Goal: Task Accomplishment & Management: Use online tool/utility

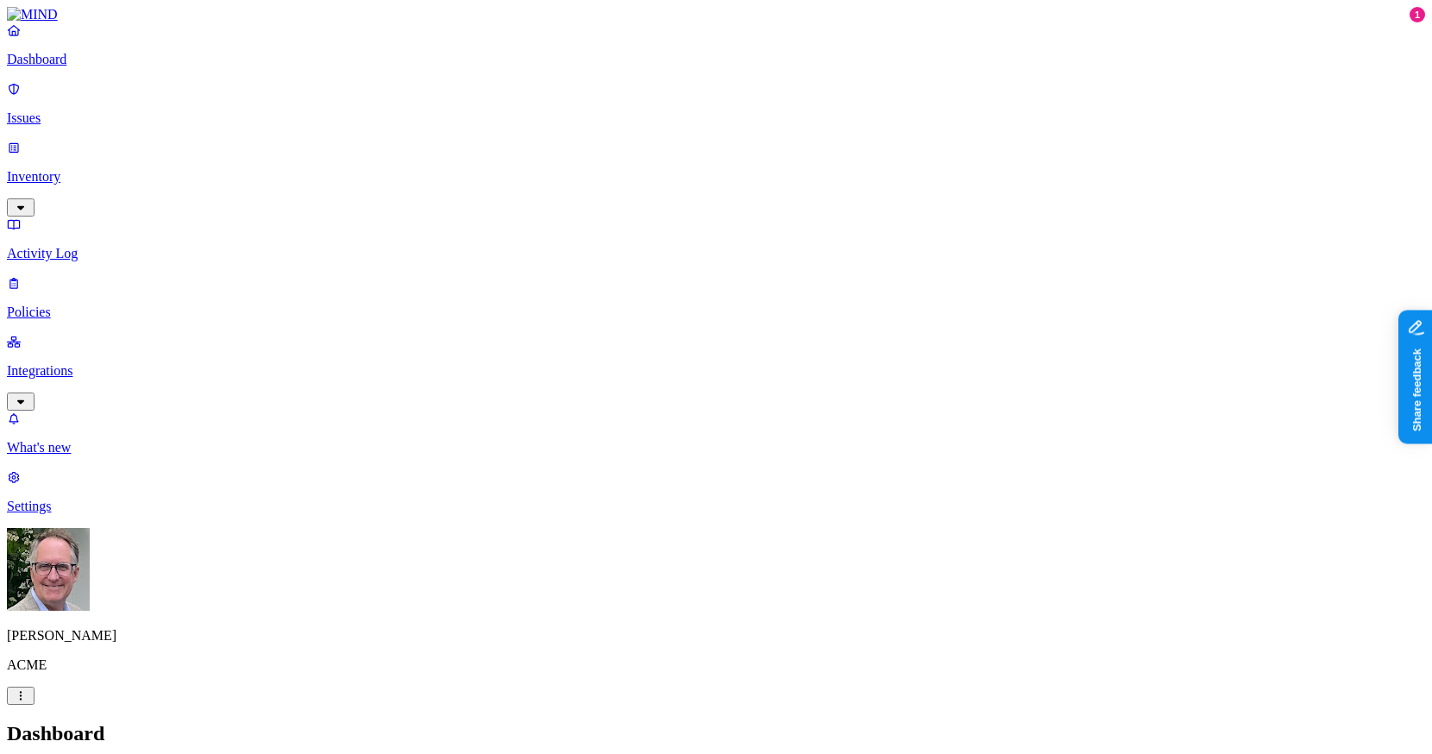
click at [62, 246] on p "Activity Log" at bounding box center [716, 254] width 1418 height 16
click at [65, 110] on p "Issues" at bounding box center [716, 118] width 1418 height 16
click at [67, 169] on p "Inventory" at bounding box center [716, 177] width 1418 height 16
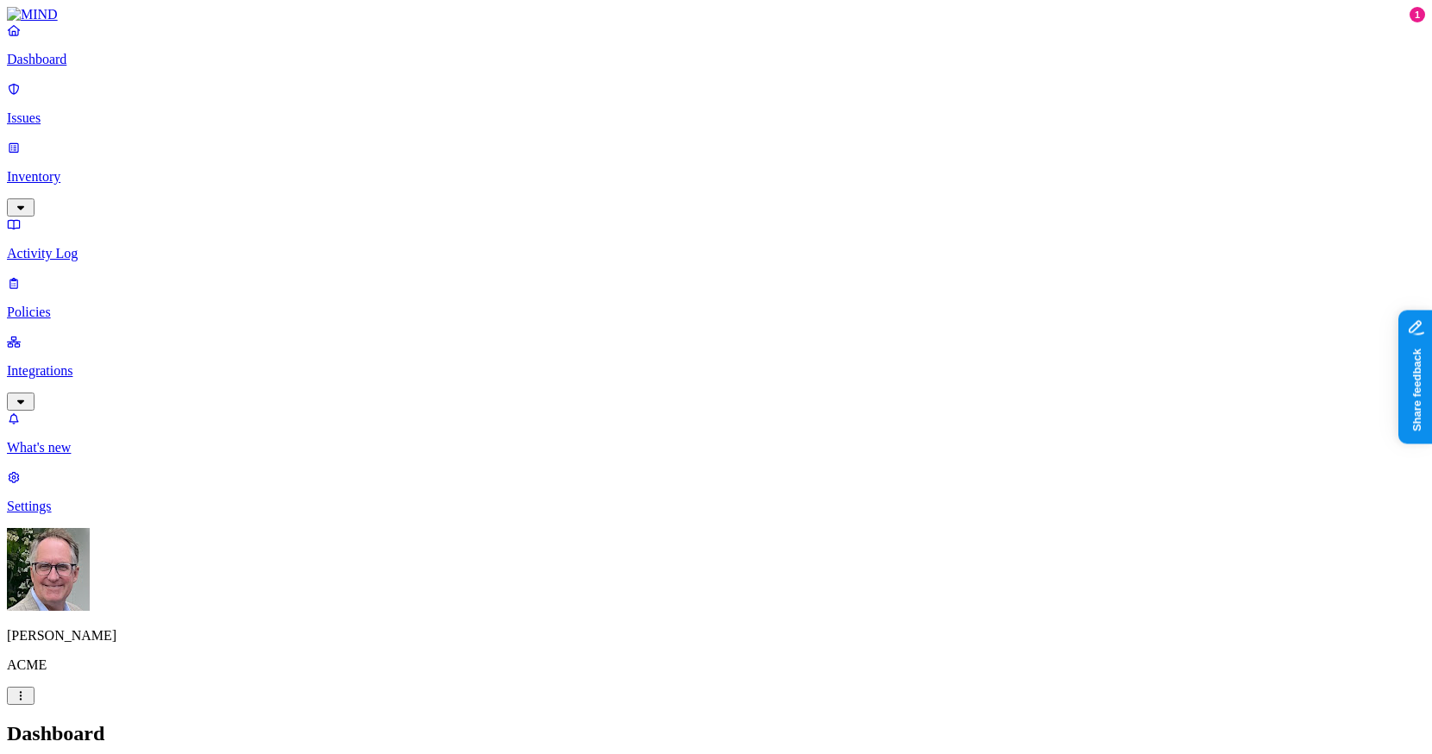
click at [73, 246] on p "Activity Log" at bounding box center [716, 254] width 1418 height 16
click at [60, 169] on p "Inventory" at bounding box center [716, 177] width 1418 height 16
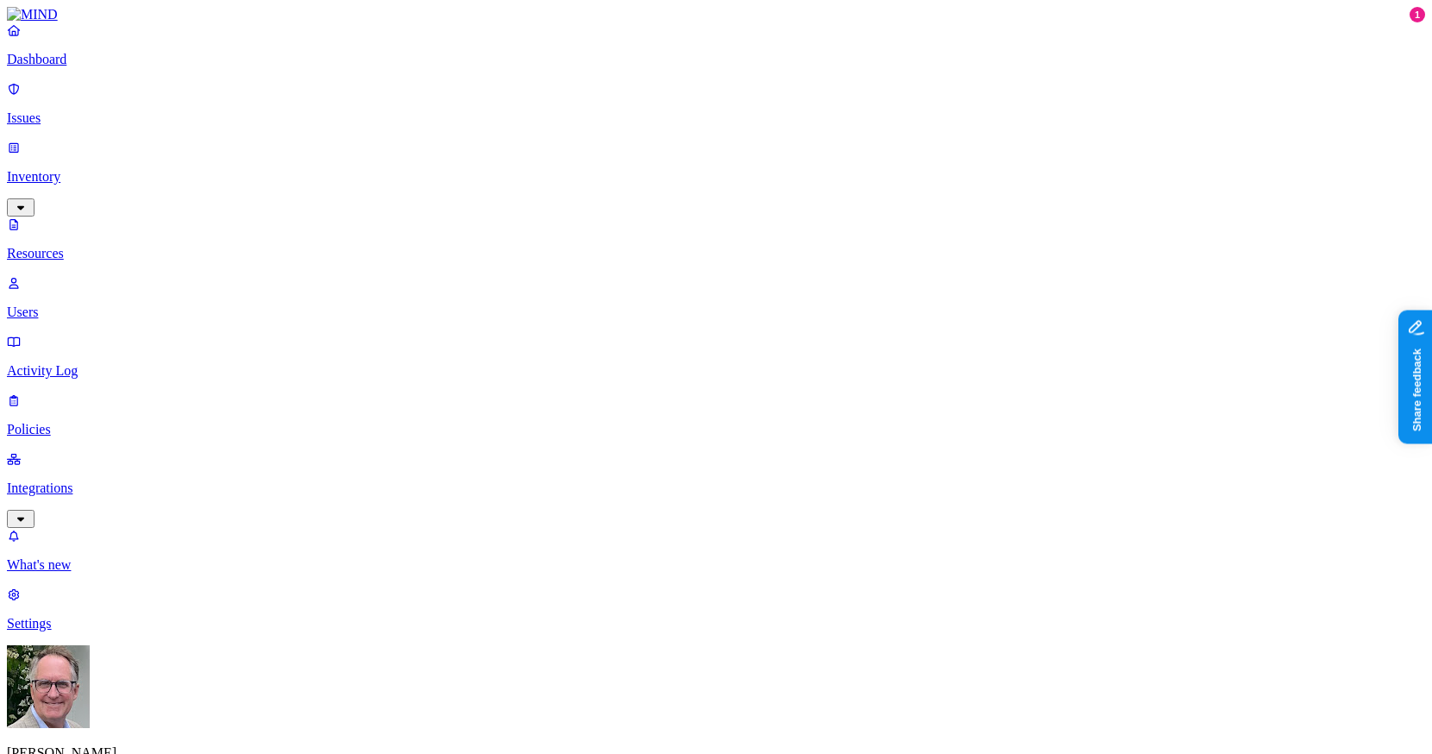
click at [64, 305] on p "Users" at bounding box center [716, 313] width 1418 height 16
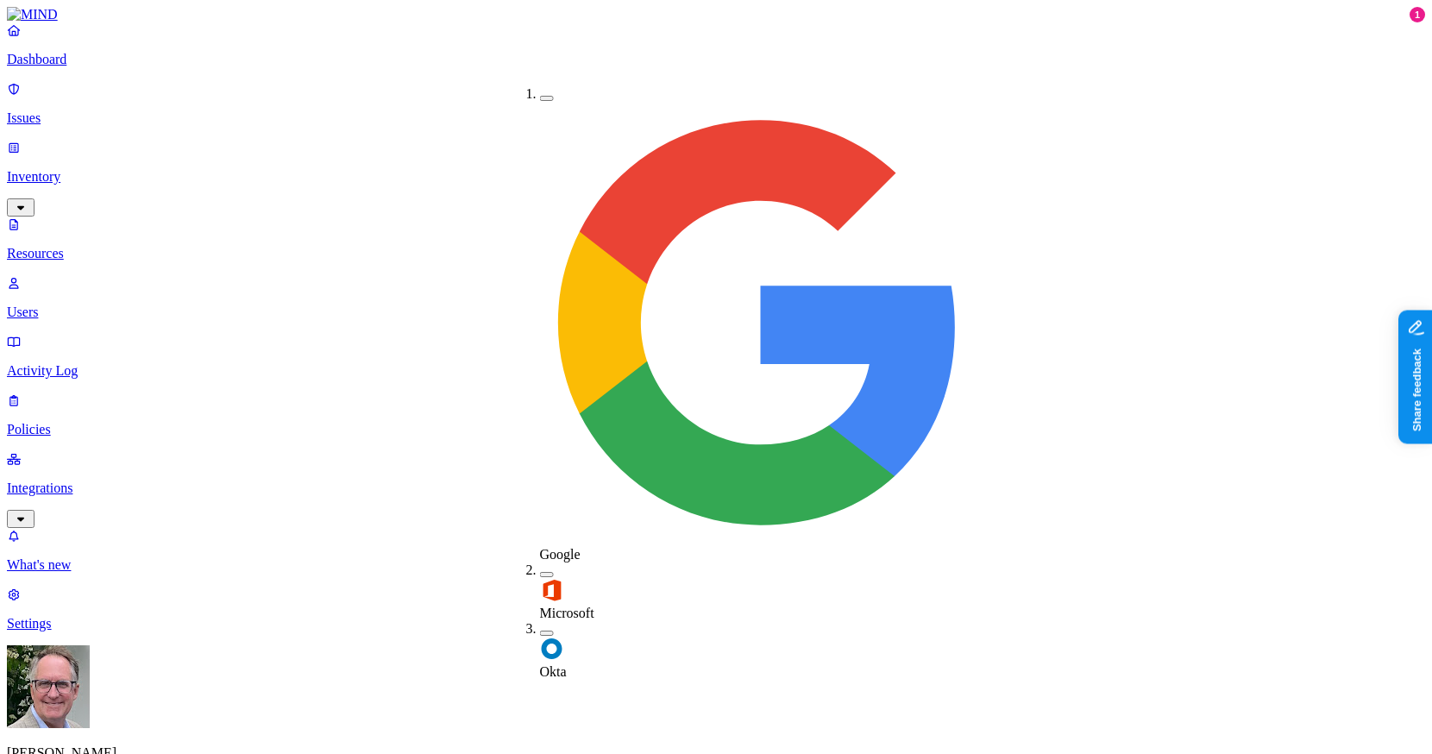
click at [540, 572] on button "button" at bounding box center [547, 574] width 14 height 5
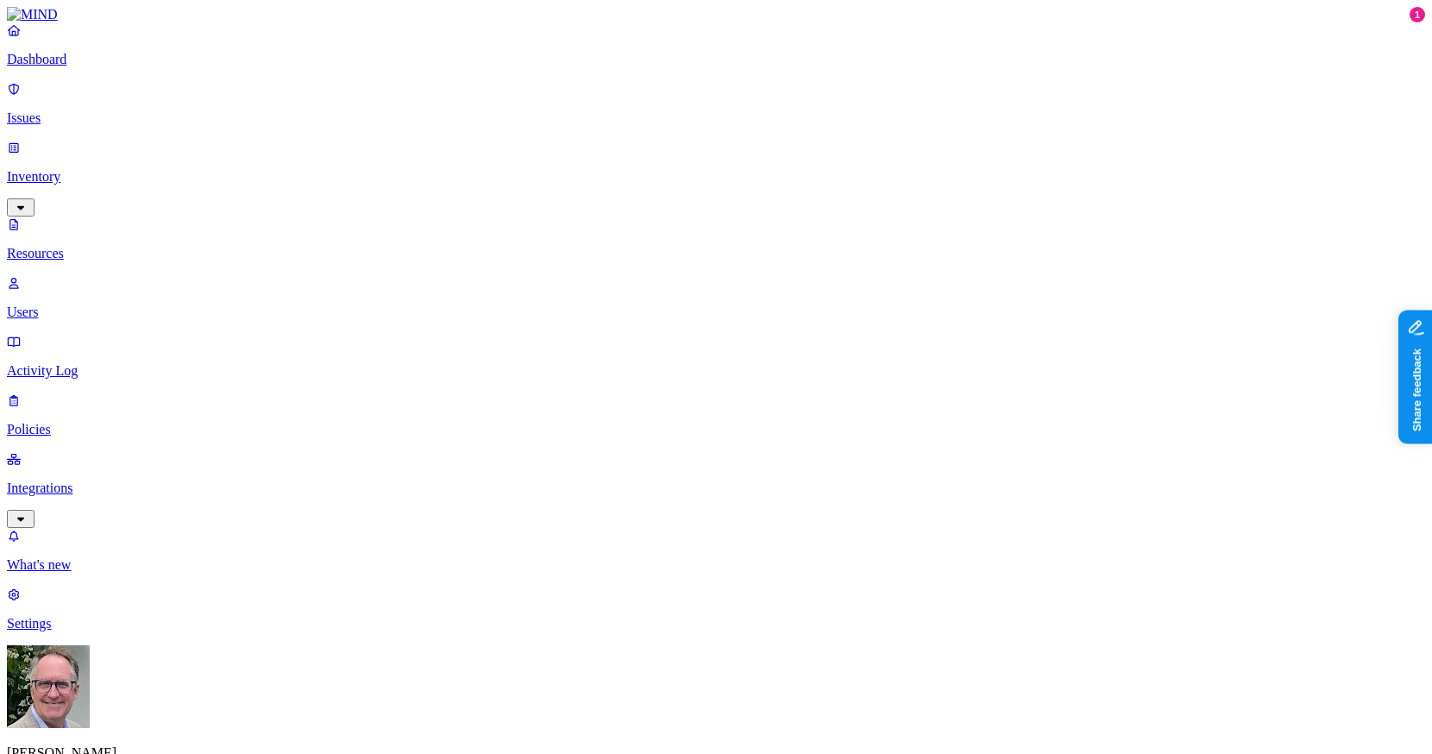
click at [97, 246] on p "Resources" at bounding box center [716, 254] width 1418 height 16
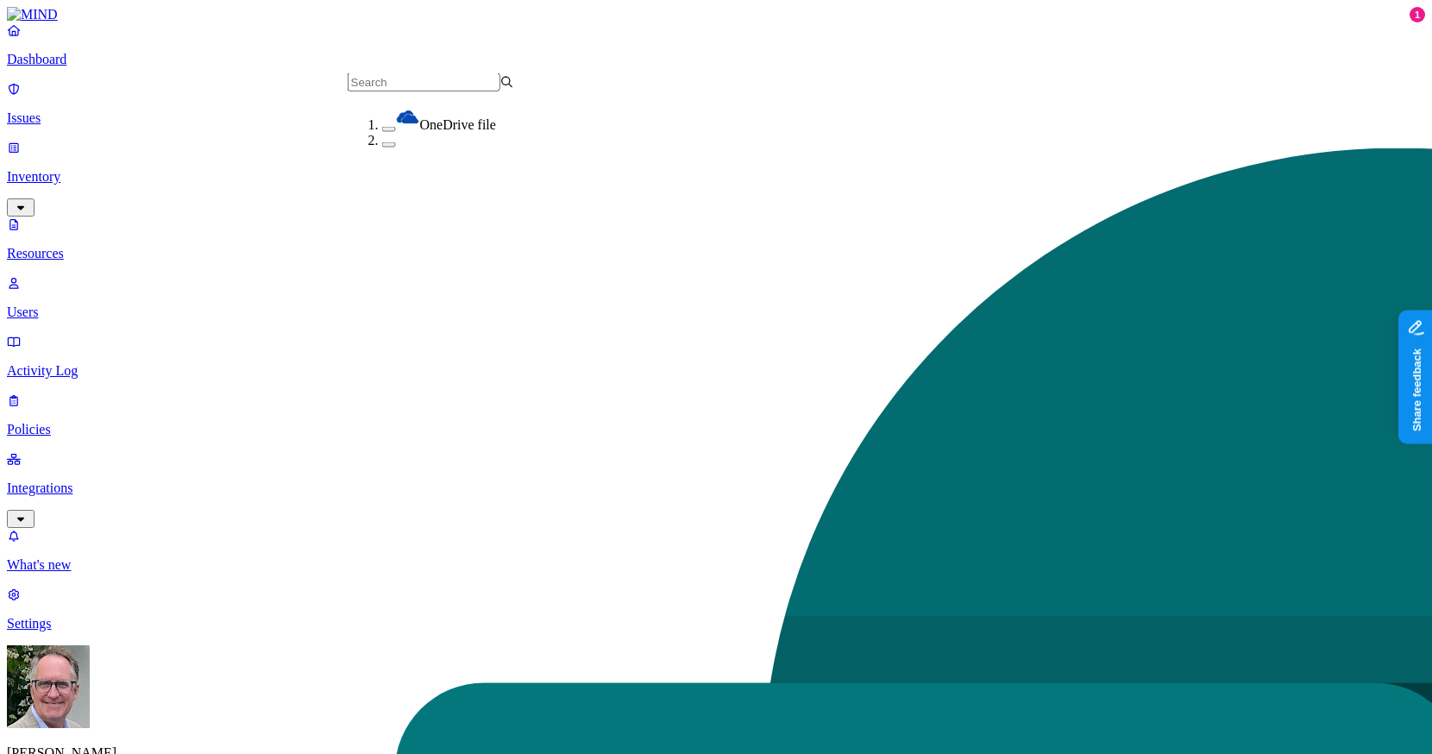
drag, startPoint x: 363, startPoint y: 153, endPoint x: 374, endPoint y: 158, distance: 12.4
click at [382, 148] on button "button" at bounding box center [389, 144] width 14 height 5
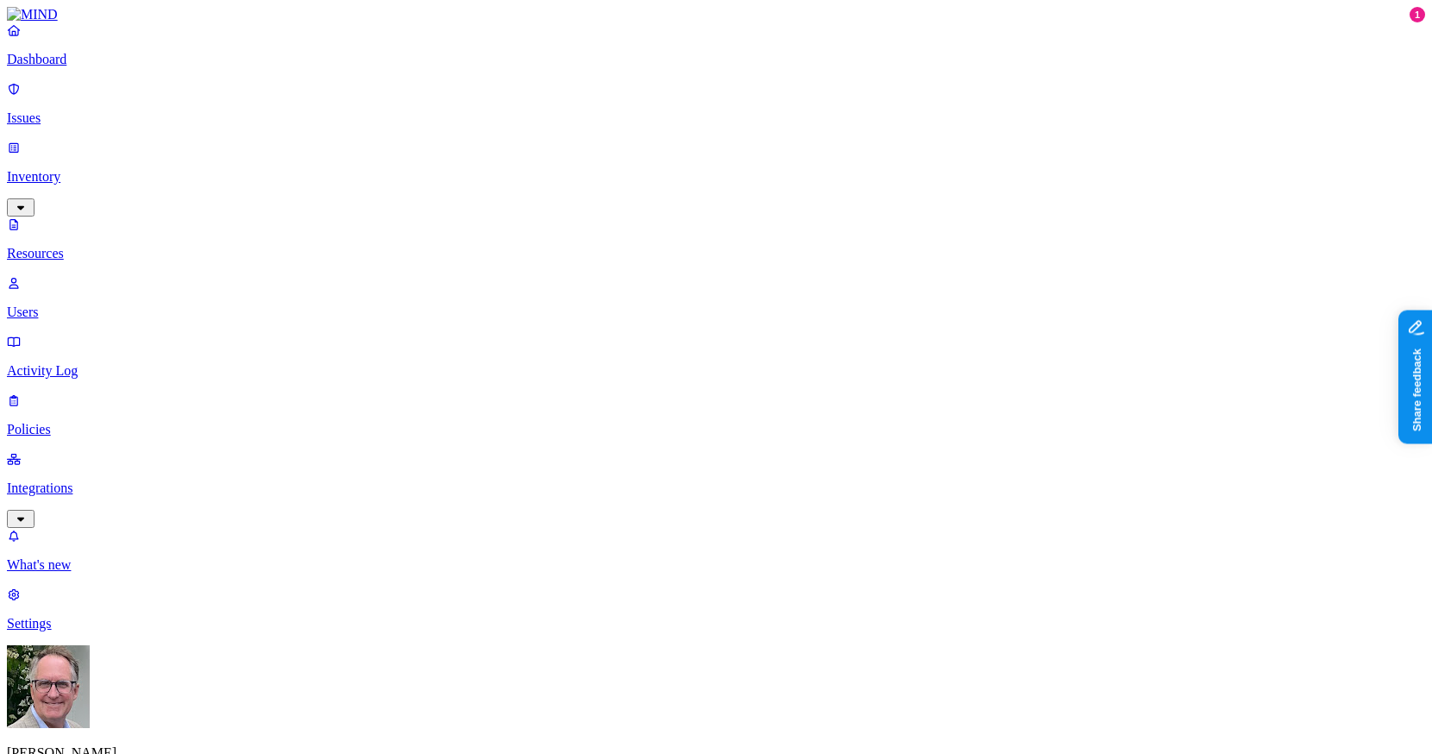
click at [69, 305] on p "Users" at bounding box center [716, 313] width 1418 height 16
click at [97, 246] on p "Resources" at bounding box center [716, 254] width 1418 height 16
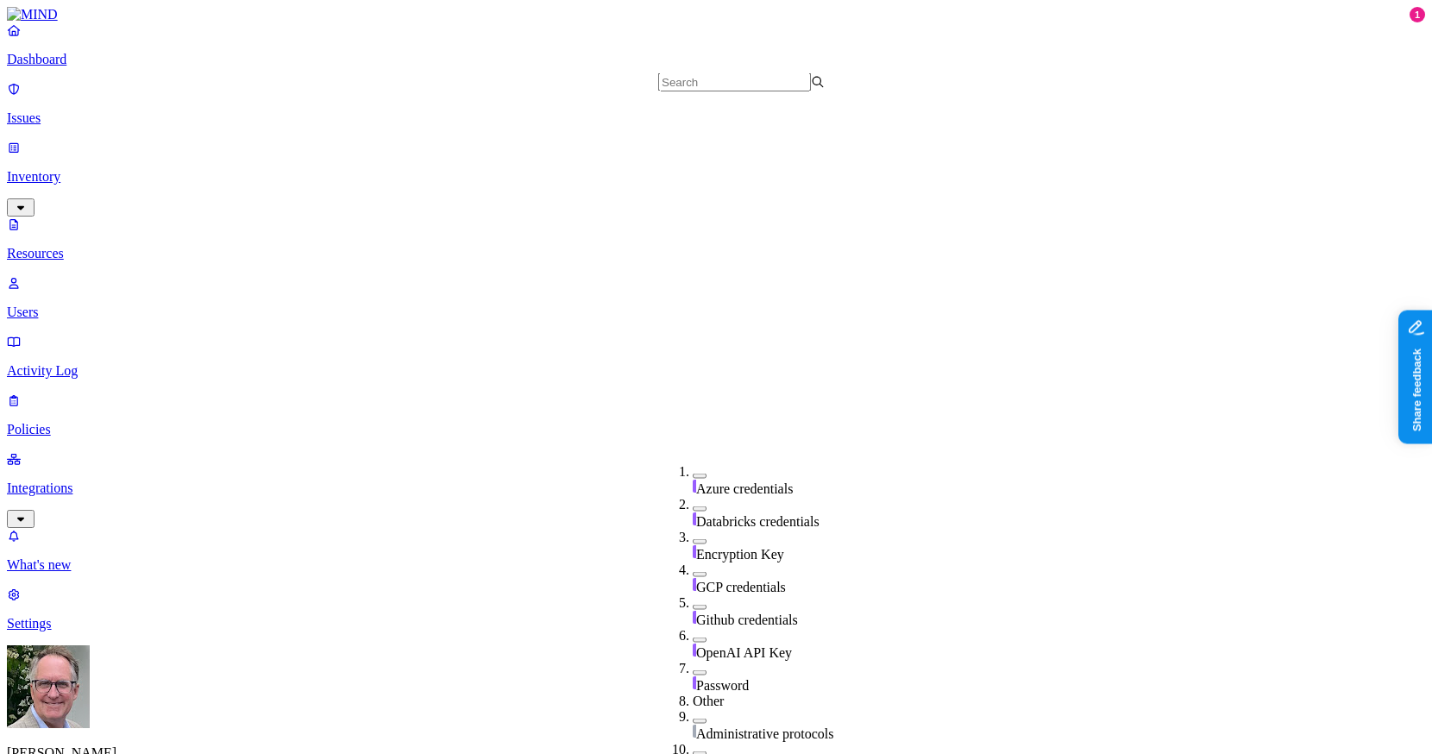
scroll to position [738, 0]
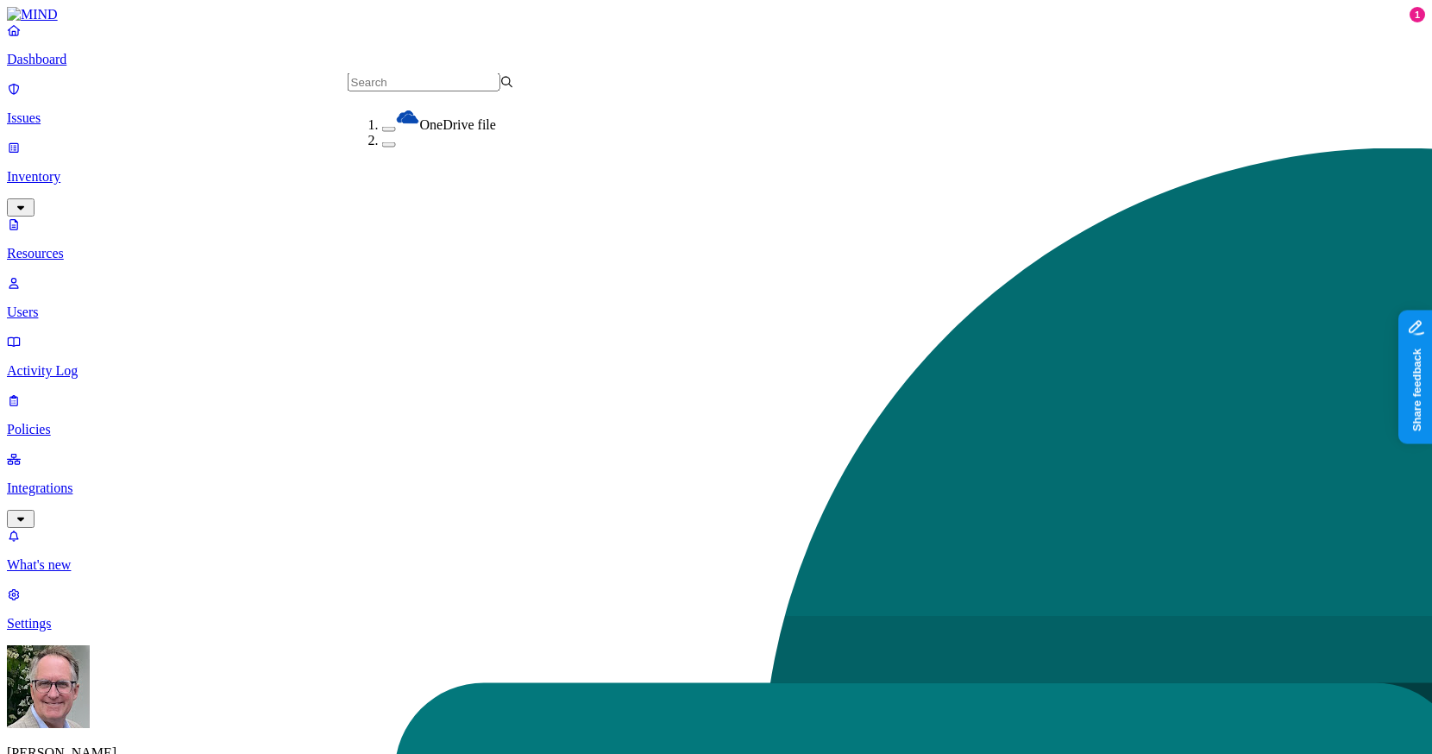
click at [382, 148] on button "button" at bounding box center [389, 144] width 14 height 5
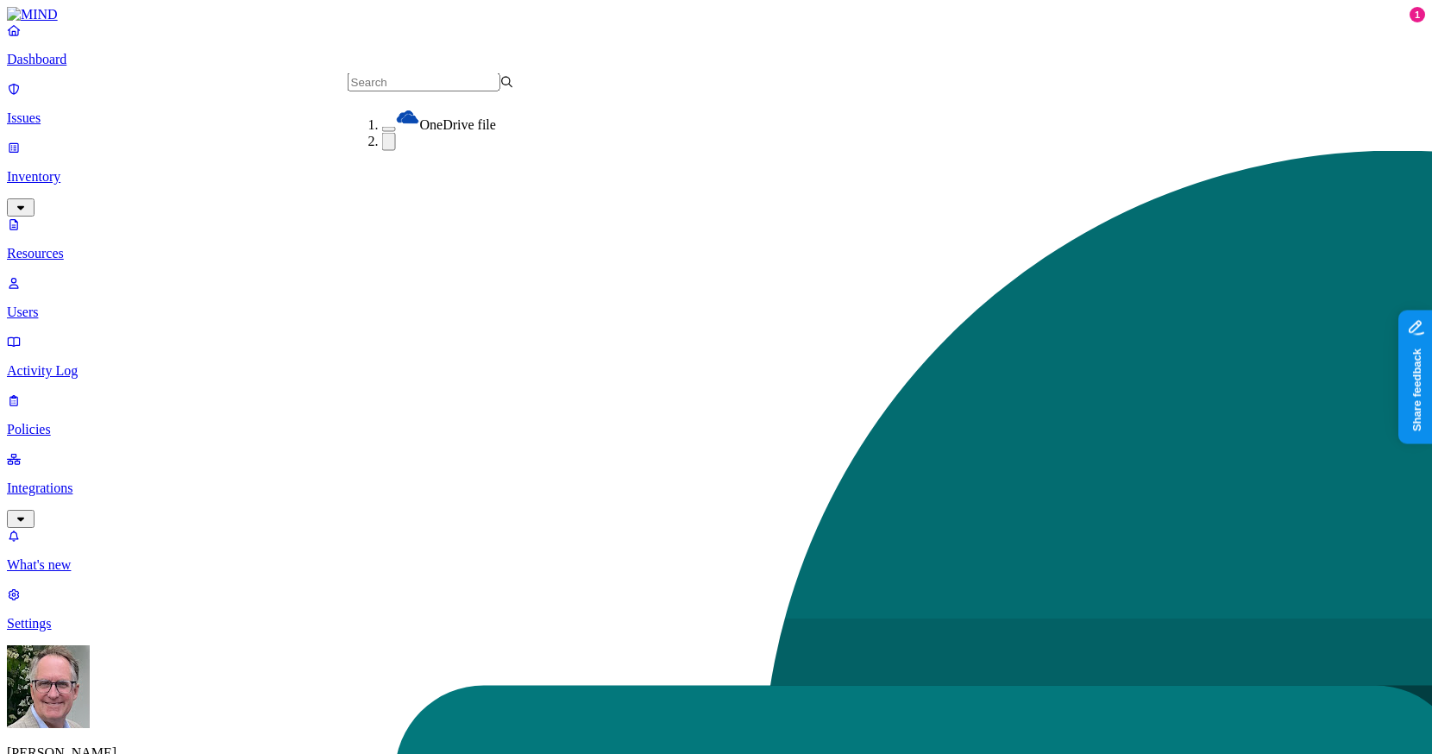
drag, startPoint x: 370, startPoint y: 124, endPoint x: 388, endPoint y: 119, distance: 18.8
click at [382, 123] on div "OneDrive file" at bounding box center [465, 119] width 167 height 28
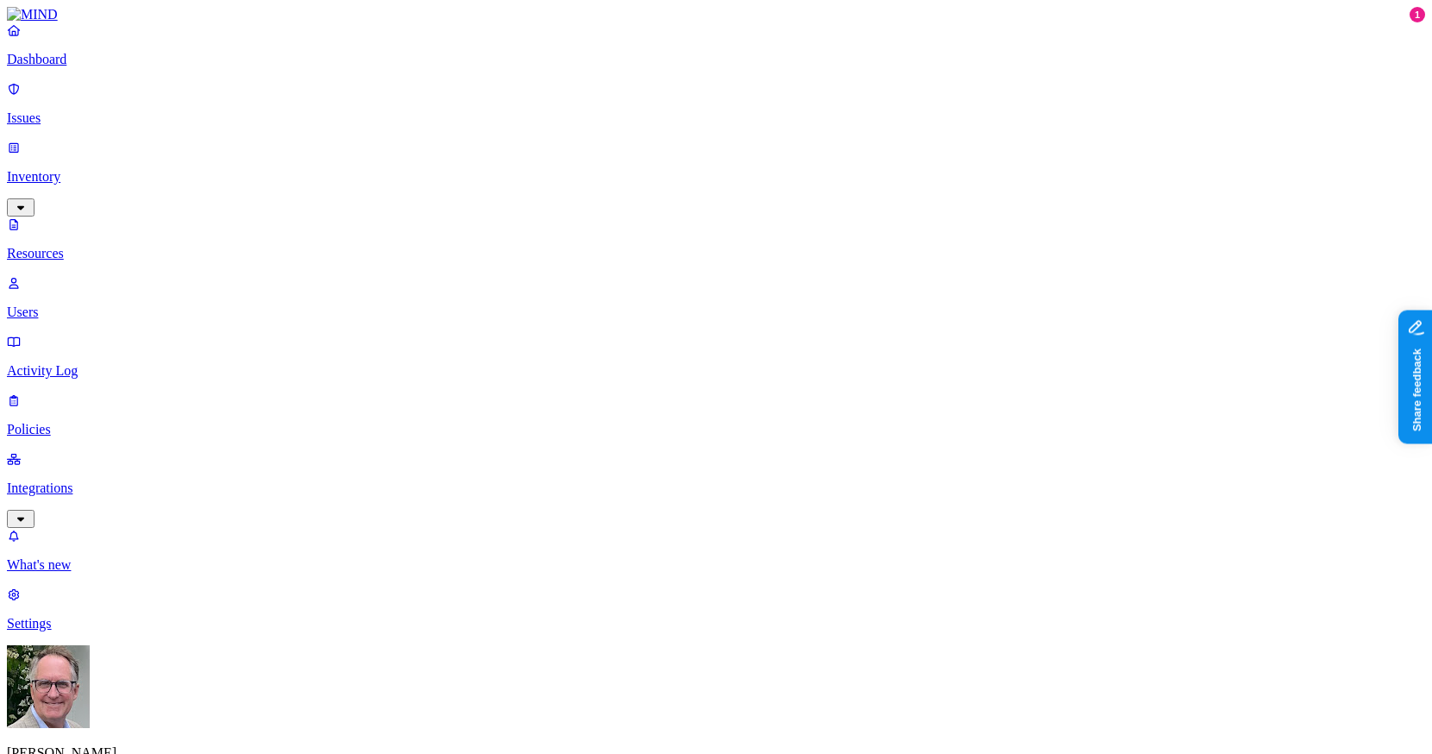
click at [105, 363] on p "Activity Log" at bounding box center [716, 371] width 1418 height 16
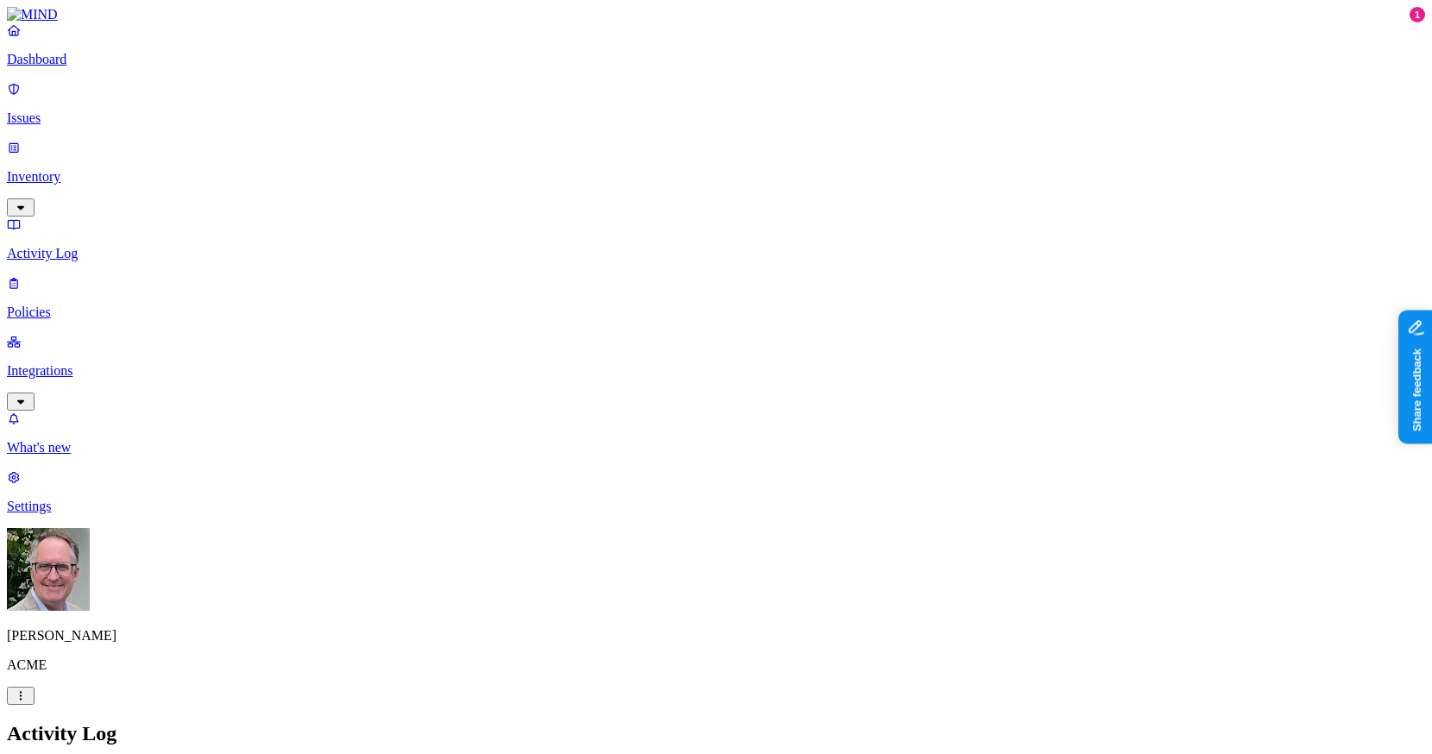
click at [56, 110] on p "Issues" at bounding box center [716, 118] width 1418 height 16
click at [66, 67] on p "Dashboard" at bounding box center [716, 60] width 1418 height 16
click at [67, 110] on p "Issues" at bounding box center [716, 118] width 1418 height 16
click at [90, 363] on p "Integrations" at bounding box center [716, 371] width 1418 height 16
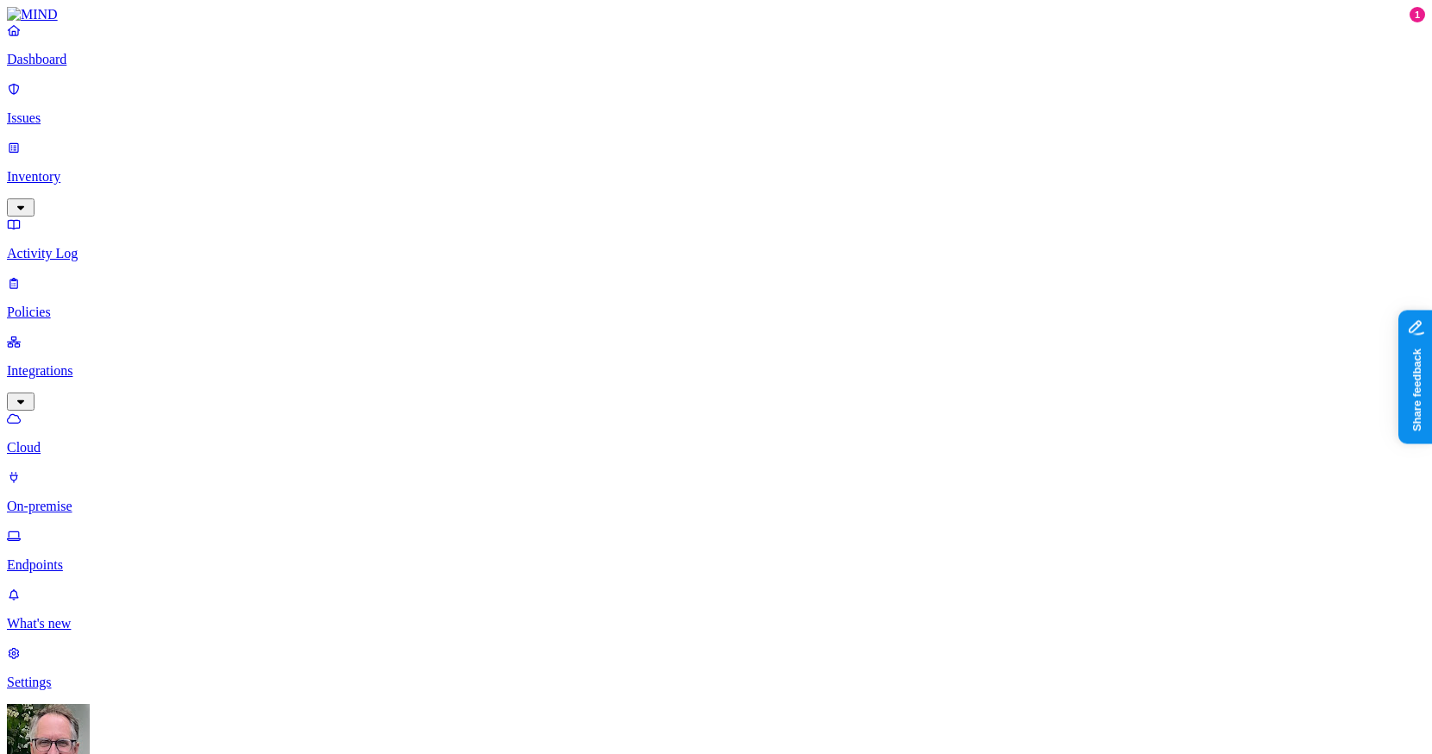
click at [66, 681] on p "Settings" at bounding box center [716, 683] width 1418 height 16
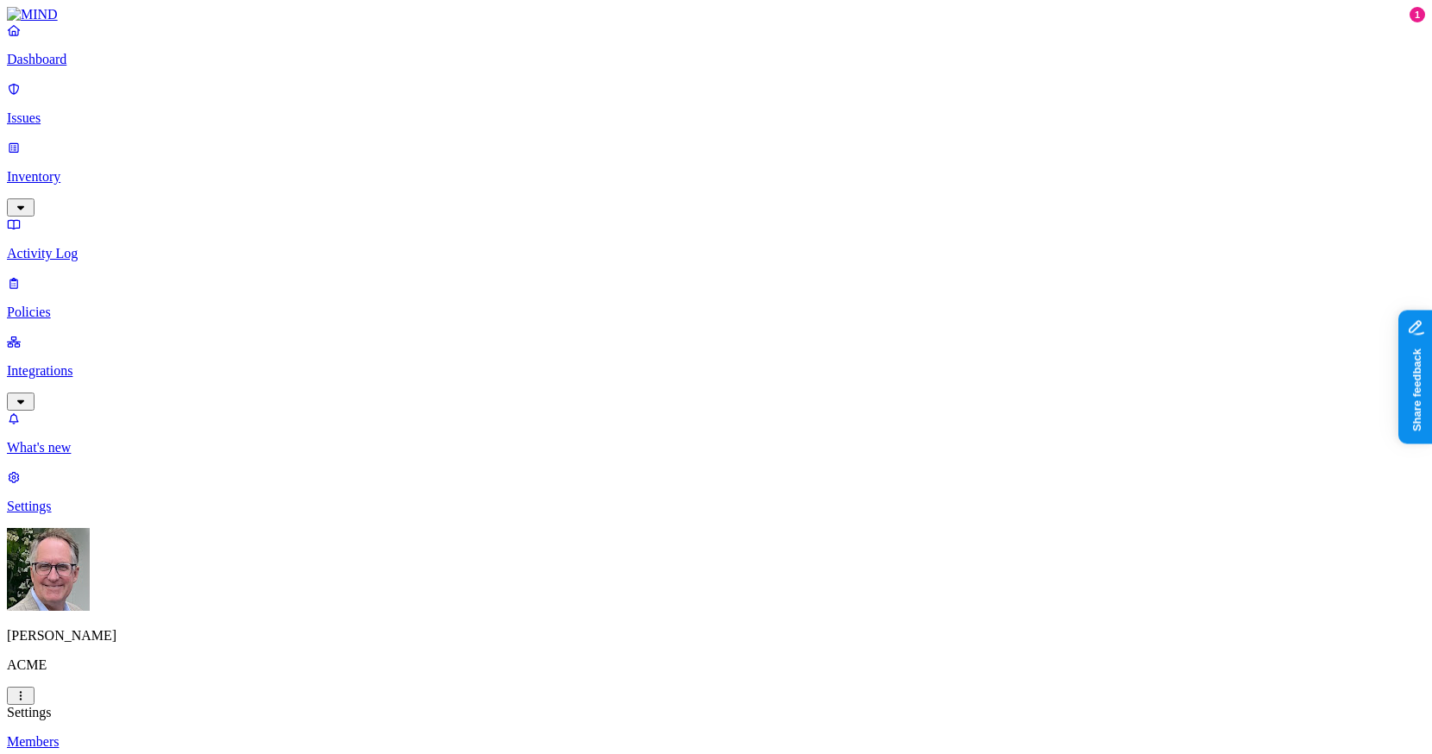
click at [70, 67] on p "Dashboard" at bounding box center [716, 60] width 1418 height 16
